Goal: Task Accomplishment & Management: Manage account settings

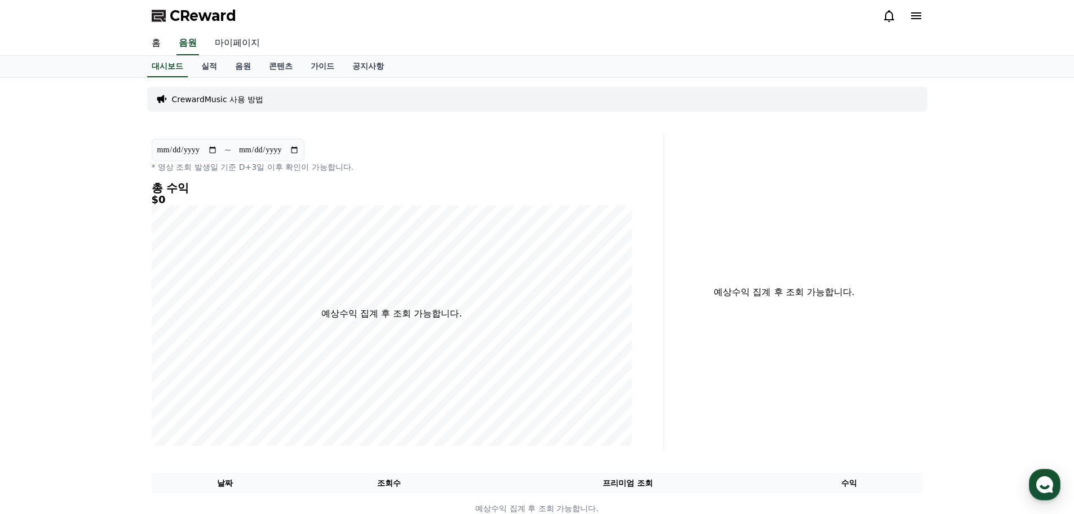
click at [231, 46] on link "마이페이지" at bounding box center [237, 44] width 63 height 24
select select "**********"
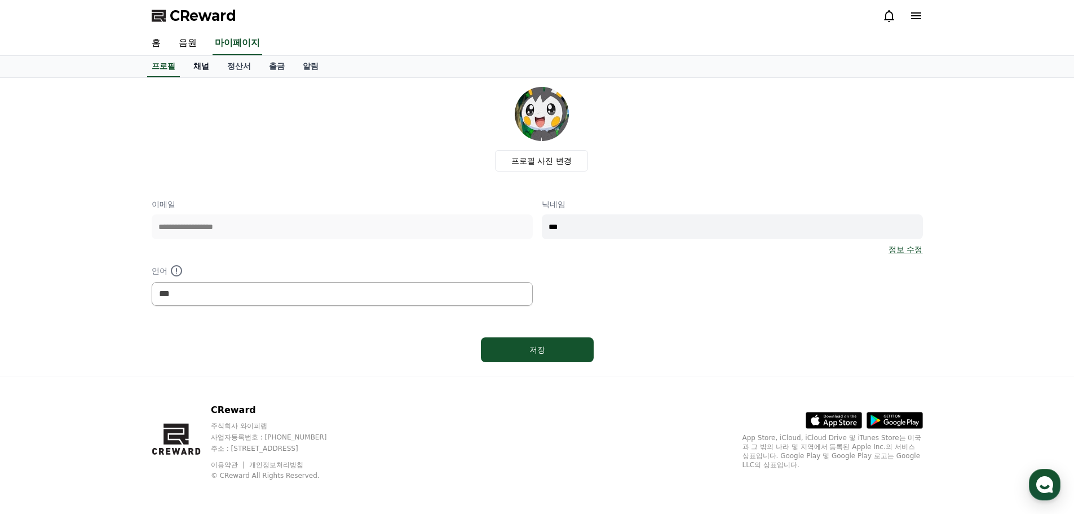
click at [206, 73] on link "채널" at bounding box center [201, 66] width 34 height 21
